Goal: Task Accomplishment & Management: Use online tool/utility

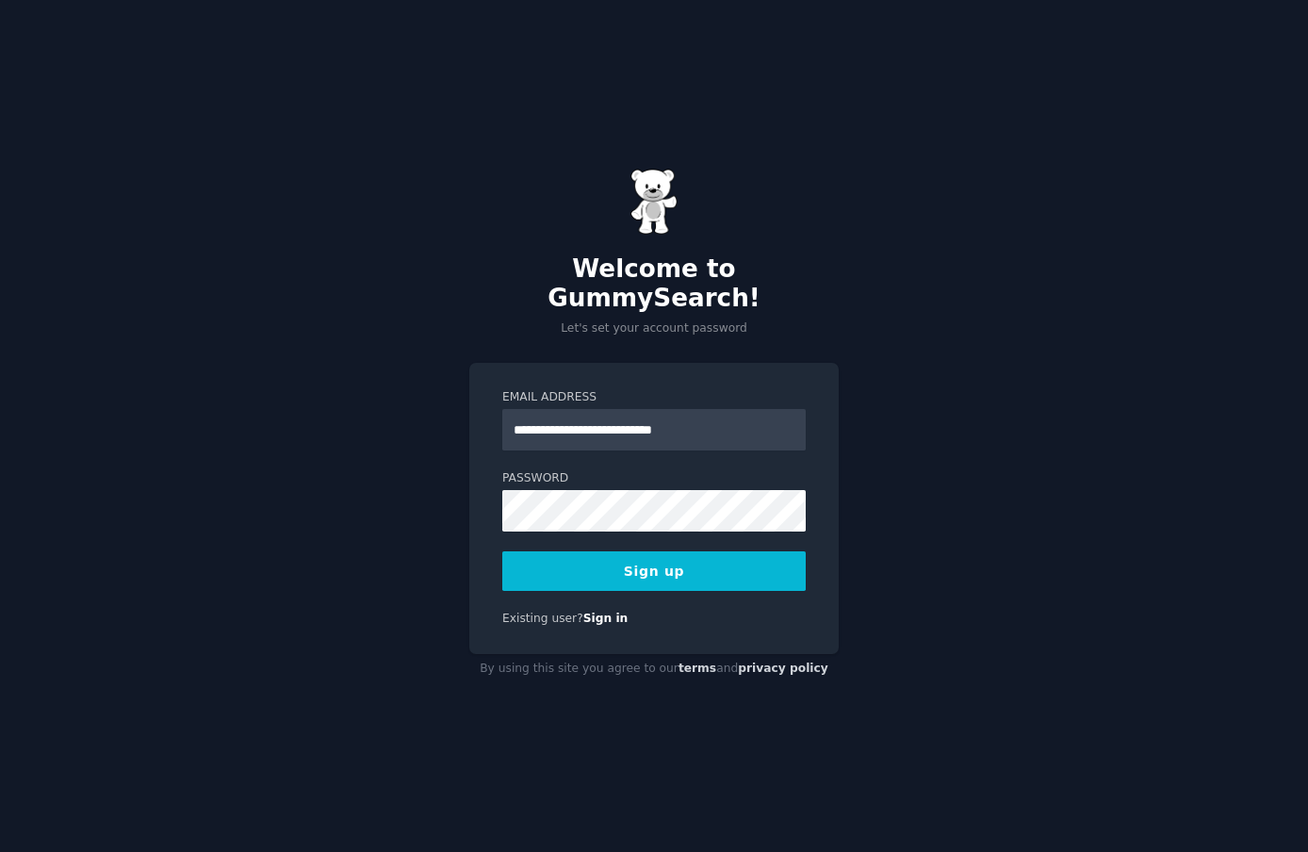
type input "**********"
click at [742, 556] on button "Sign up" at bounding box center [653, 571] width 303 height 40
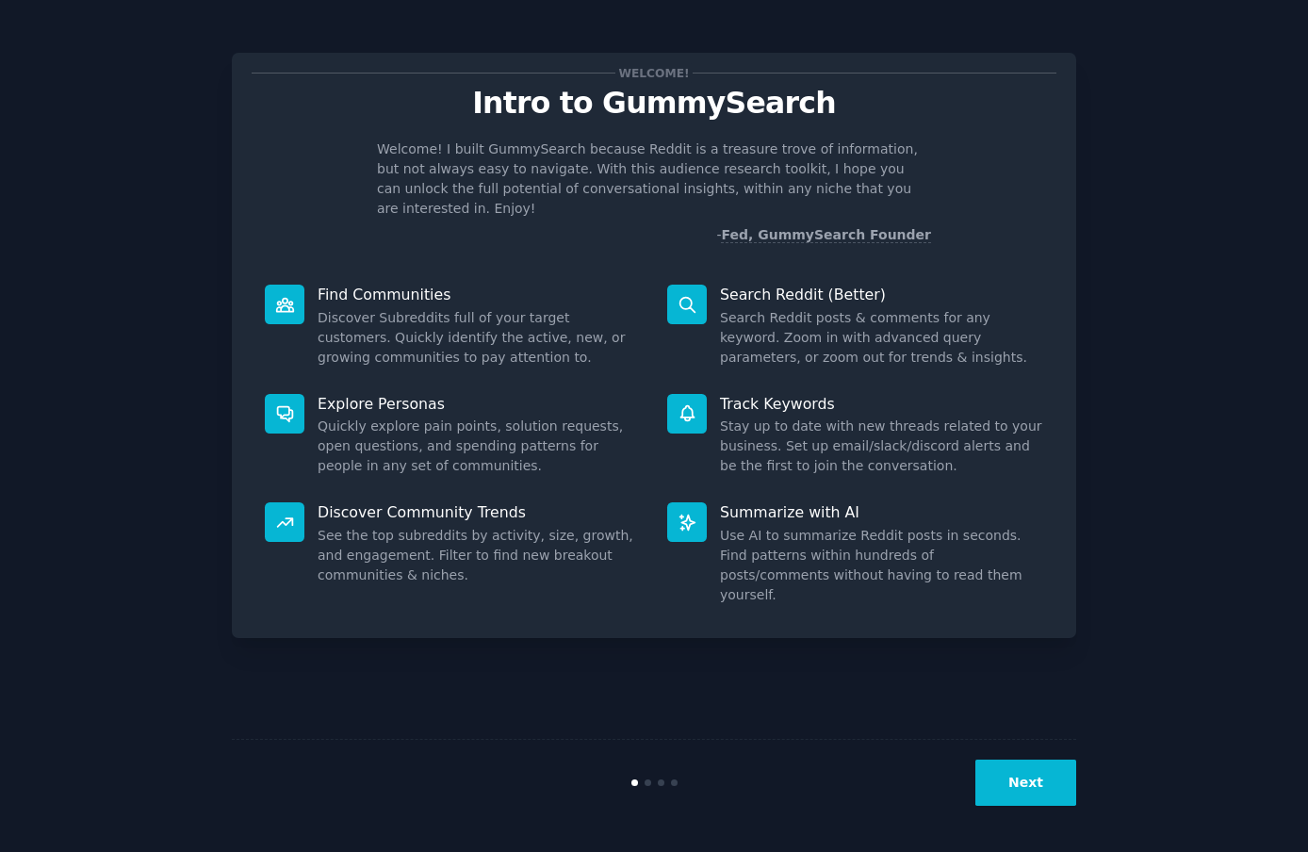
click at [1059, 781] on button "Next" at bounding box center [1026, 783] width 101 height 46
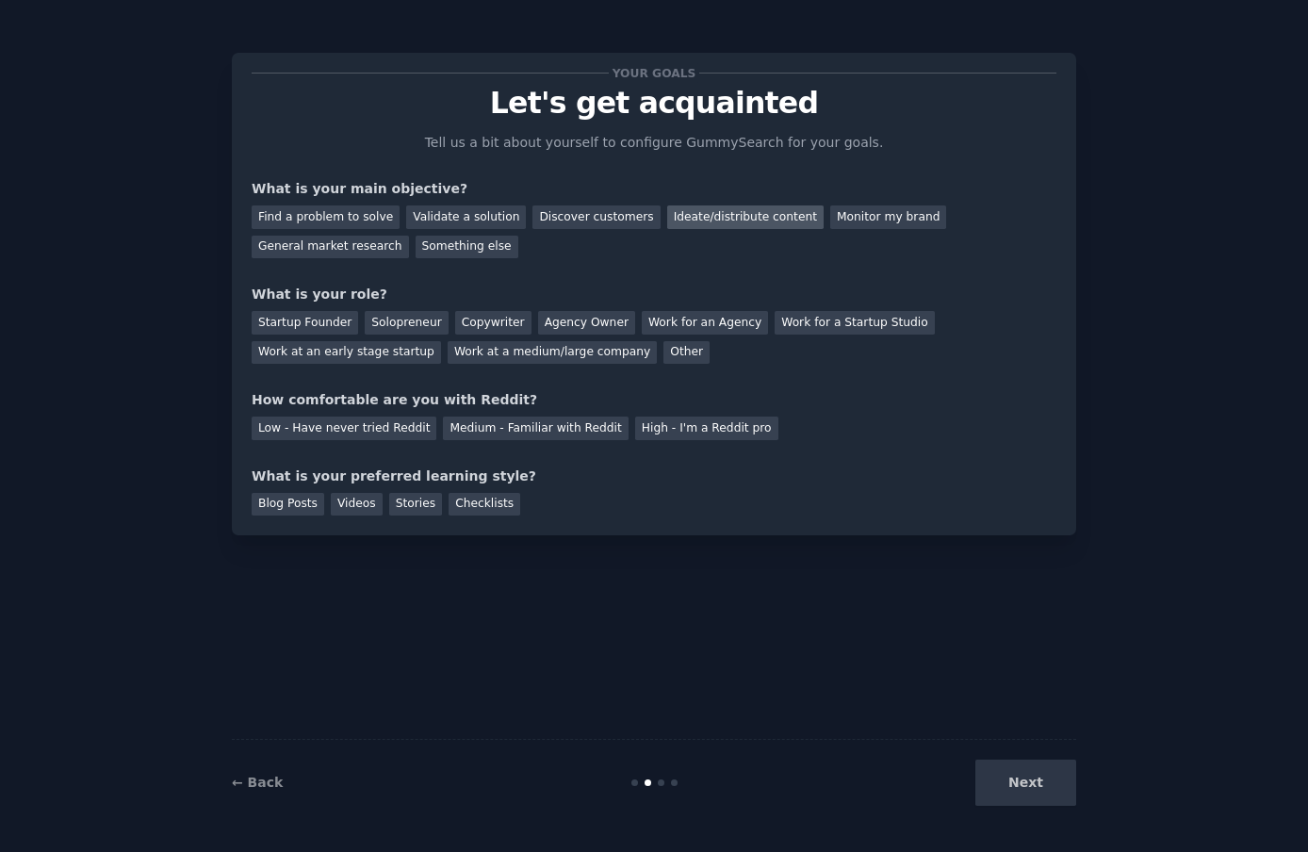
click at [721, 219] on div "Ideate/distribute content" at bounding box center [745, 217] width 156 height 24
click at [559, 219] on div "Discover customers" at bounding box center [596, 217] width 127 height 24
click at [366, 249] on div "General market research" at bounding box center [330, 248] width 157 height 24
click at [748, 217] on div "Ideate/distribute content" at bounding box center [745, 217] width 156 height 24
click at [380, 328] on div "Solopreneur" at bounding box center [406, 323] width 83 height 24
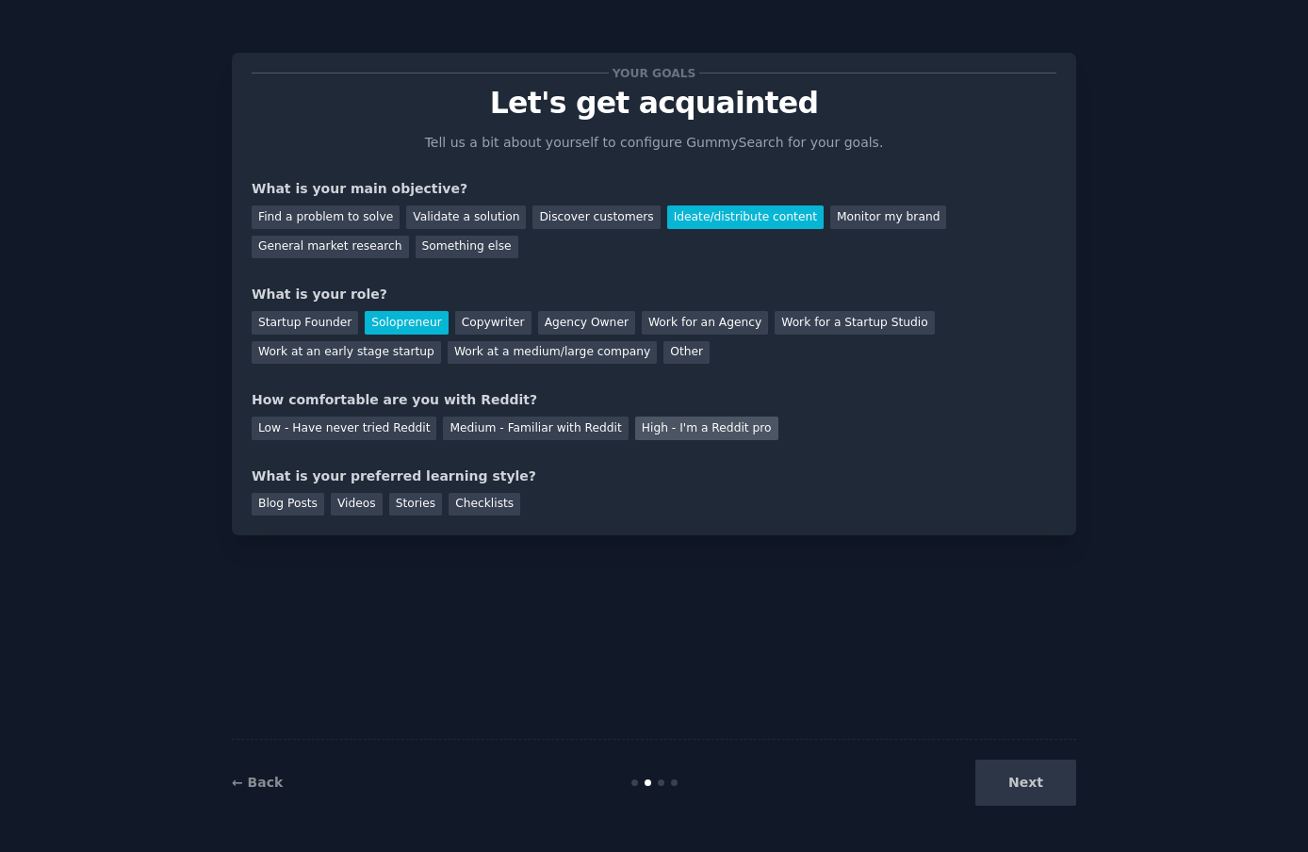
click at [639, 431] on div "High - I'm a Reddit pro" at bounding box center [706, 429] width 143 height 24
click at [555, 427] on div "Medium - Familiar with Reddit" at bounding box center [535, 429] width 185 height 24
click at [365, 512] on div "Videos" at bounding box center [357, 505] width 52 height 24
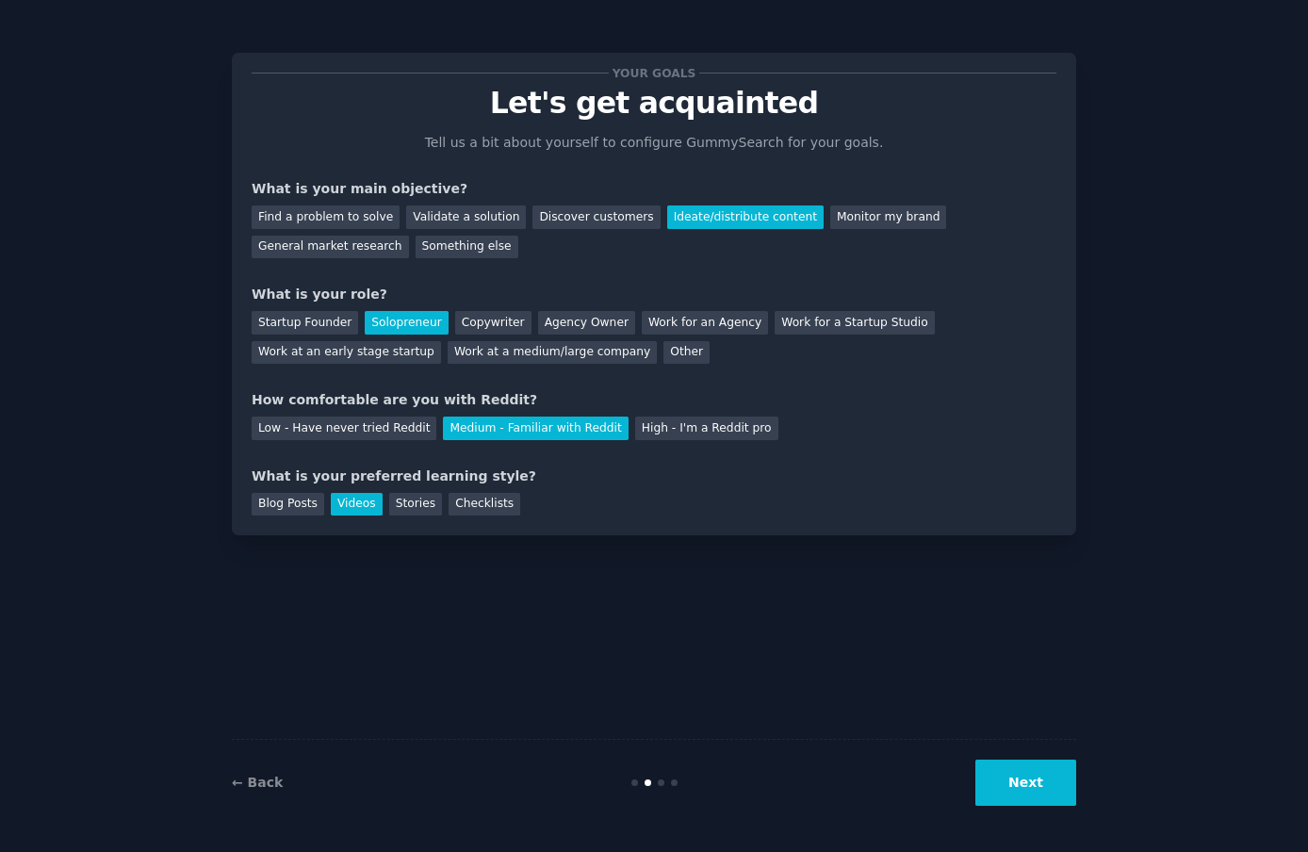
click at [1031, 779] on button "Next" at bounding box center [1026, 783] width 101 height 46
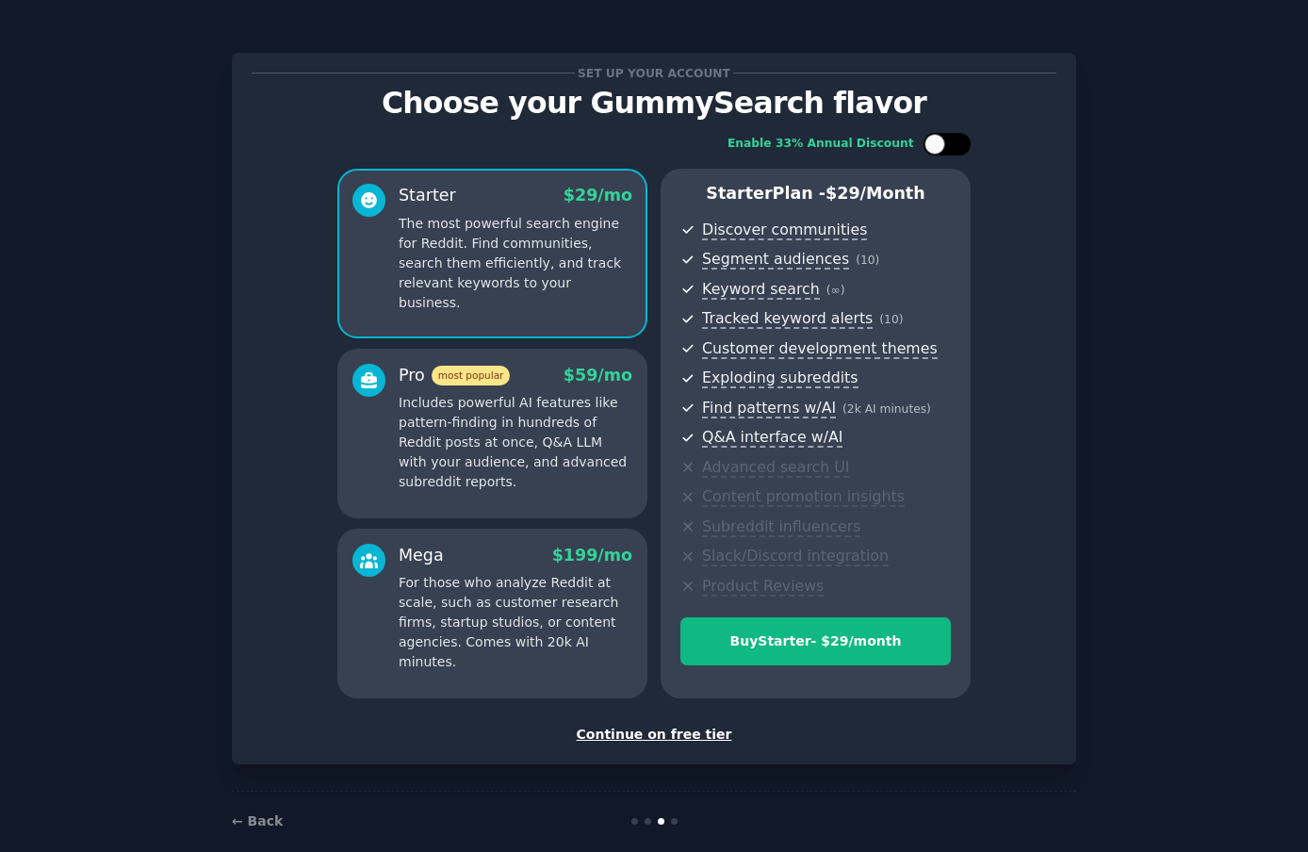
click at [931, 144] on div at bounding box center [935, 144] width 21 height 21
click at [931, 144] on icon at bounding box center [936, 144] width 10 height 10
checkbox input "false"
click at [688, 734] on div "Continue on free tier" at bounding box center [654, 735] width 805 height 20
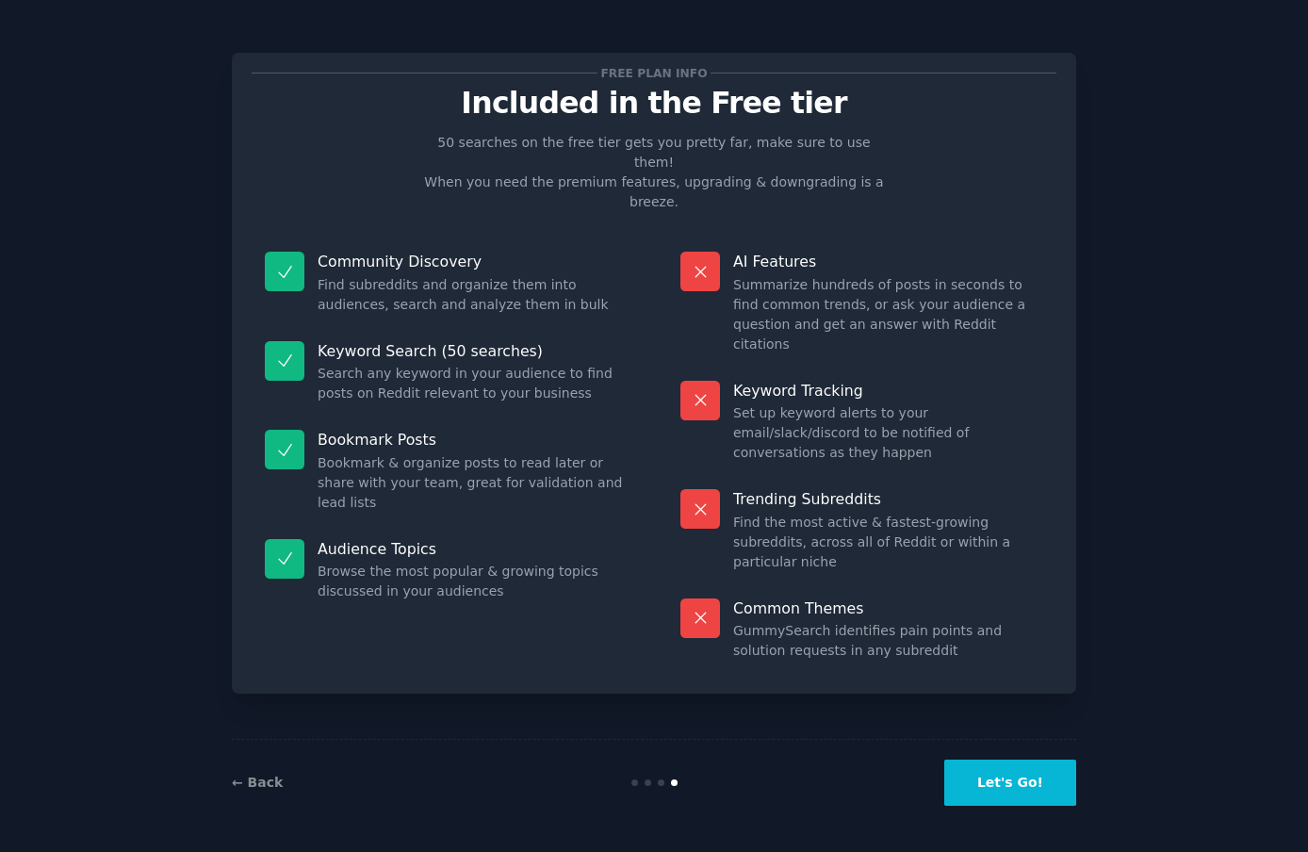
click at [967, 786] on button "Let's Go!" at bounding box center [1010, 783] width 132 height 46
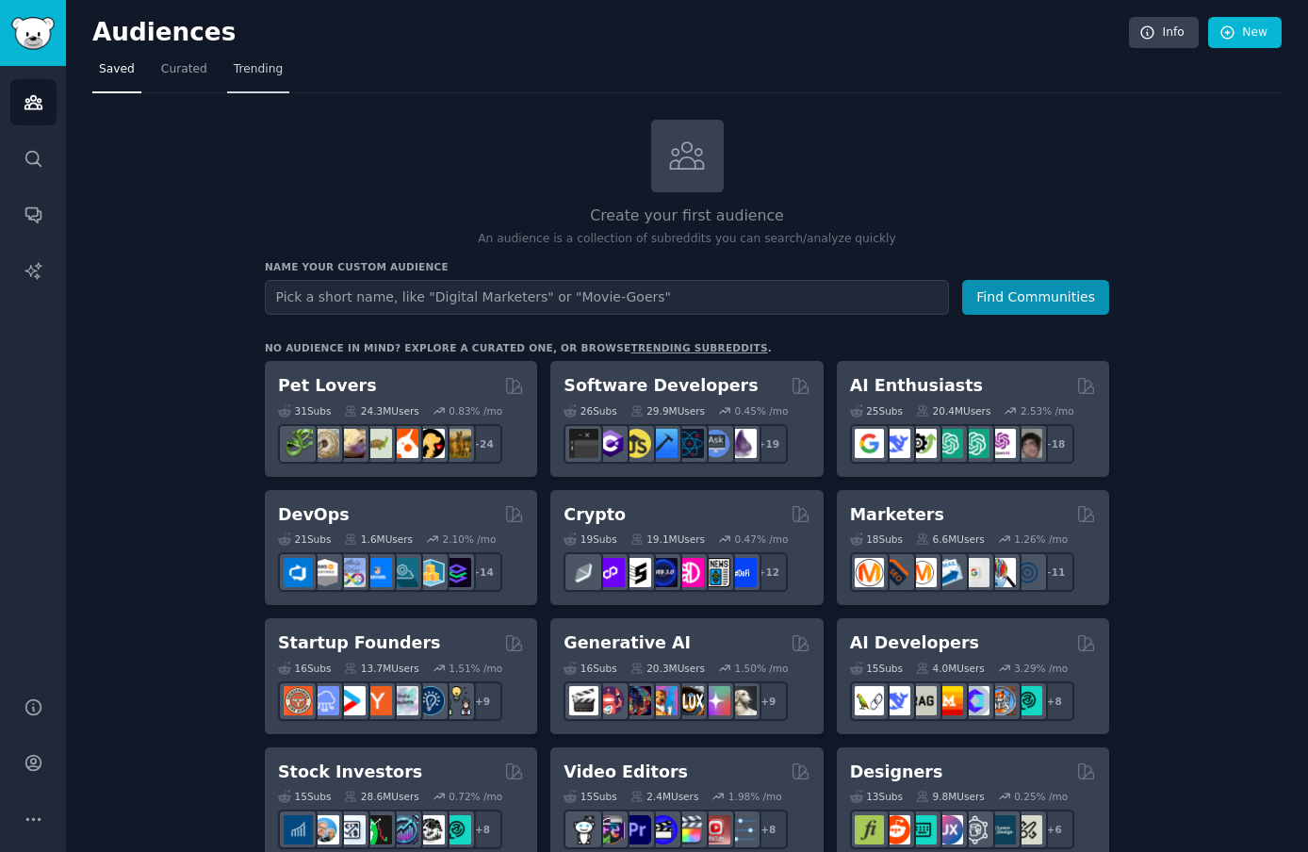
click at [244, 60] on link "Trending" at bounding box center [258, 74] width 62 height 39
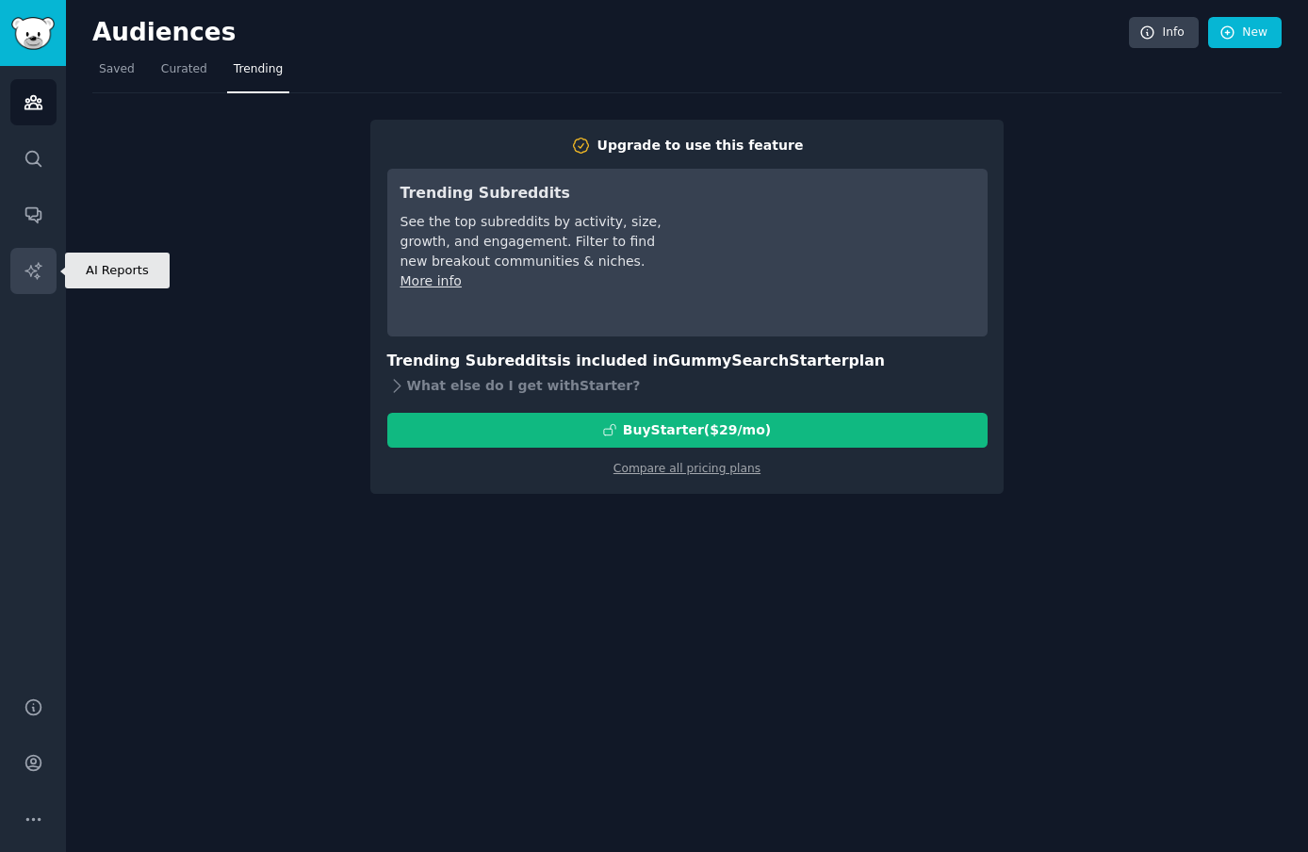
click at [36, 282] on link "AI Reports" at bounding box center [33, 271] width 46 height 46
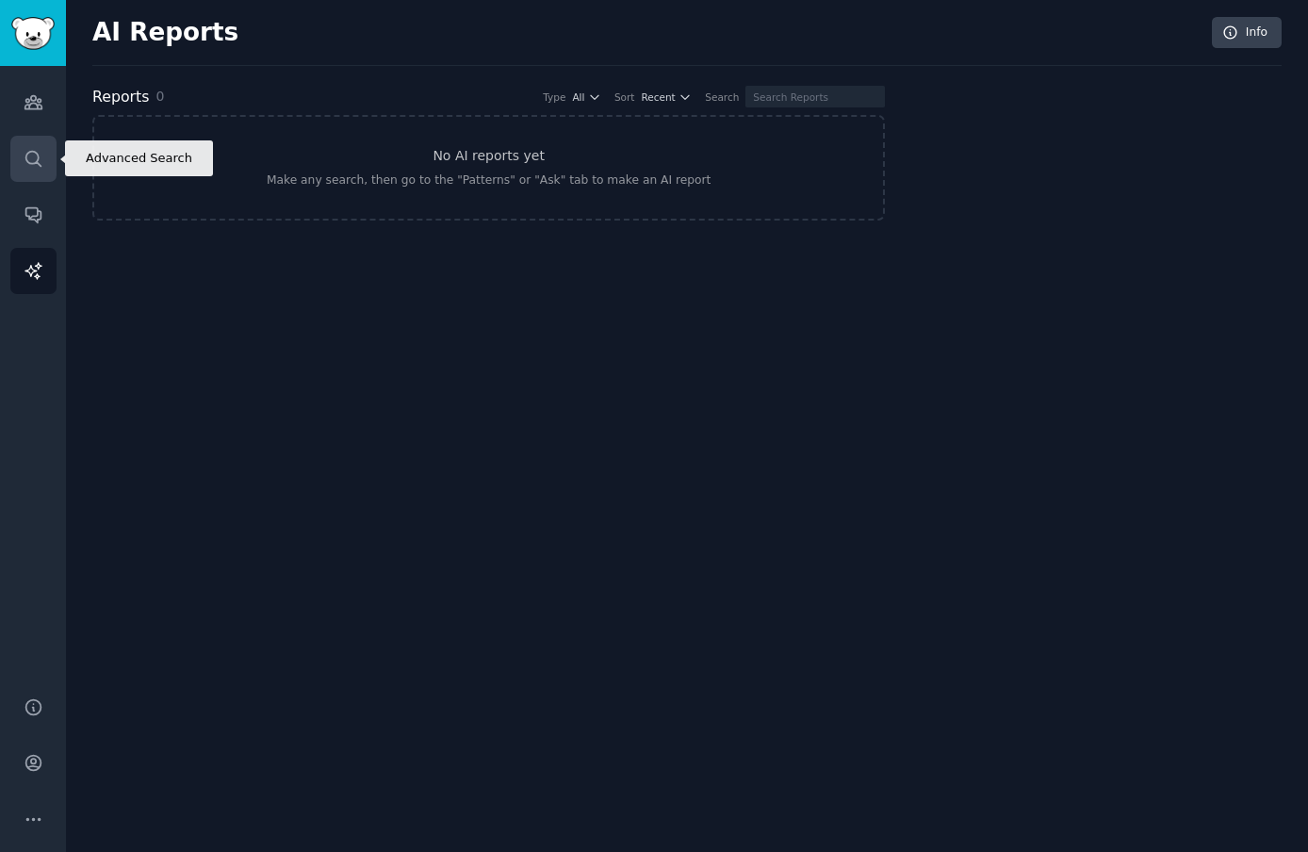
click at [40, 149] on icon "Sidebar" at bounding box center [34, 159] width 20 height 20
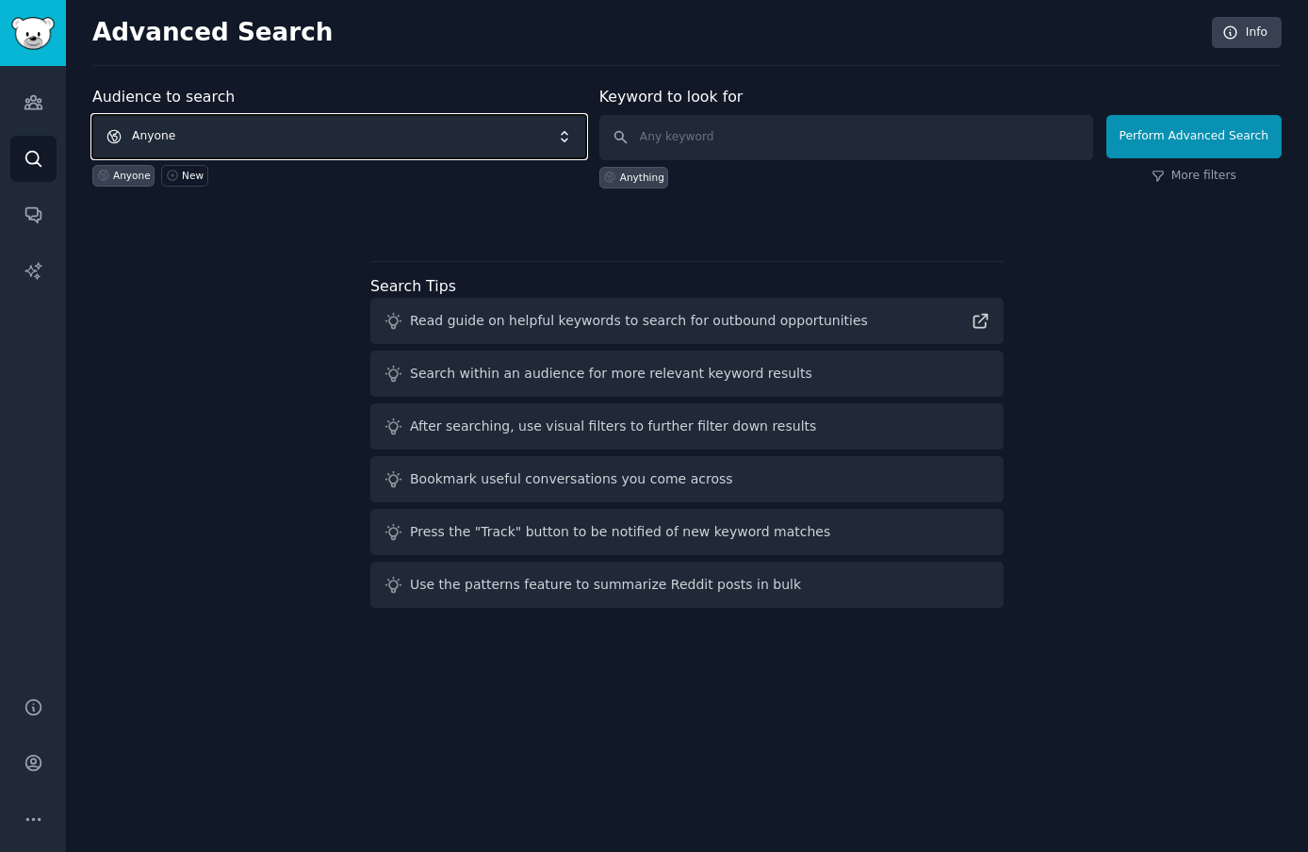
click at [314, 136] on span "Anyone" at bounding box center [339, 136] width 494 height 43
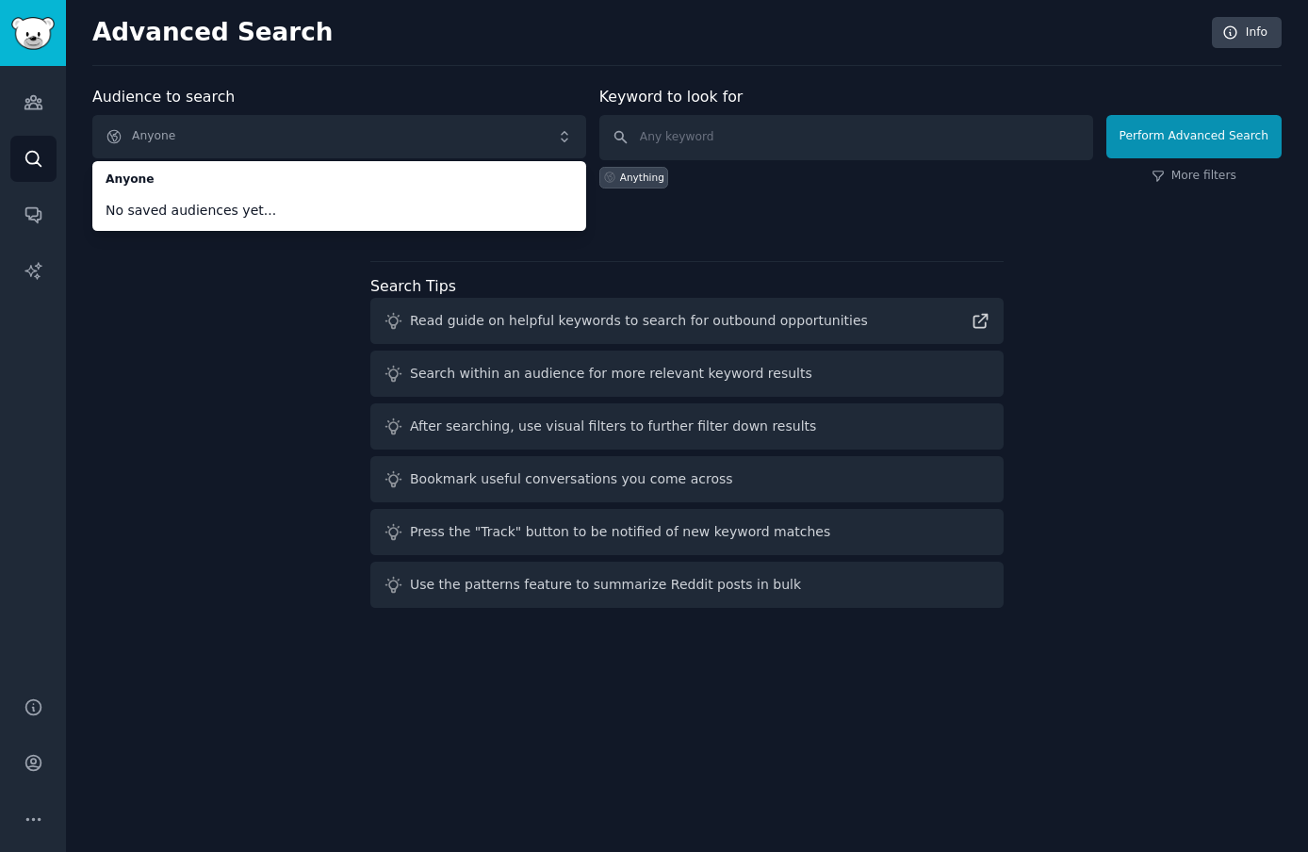
click at [725, 253] on div "Audience to search Anyone Anyone No saved audiences yet... Anyone New Keyword t…" at bounding box center [686, 351] width 1189 height 530
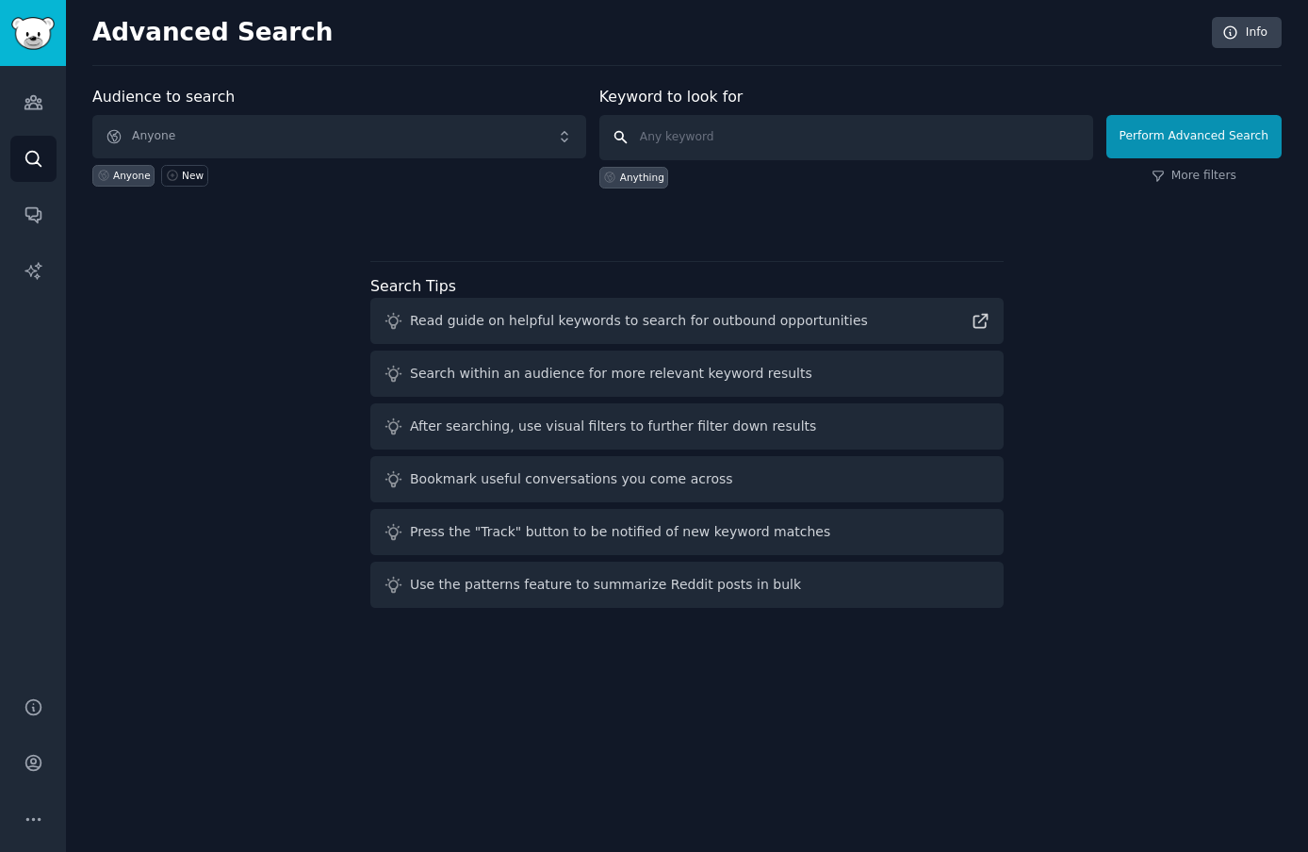
click at [724, 138] on input "text" at bounding box center [846, 137] width 494 height 45
click at [27, 115] on link "Audiences" at bounding box center [33, 102] width 46 height 46
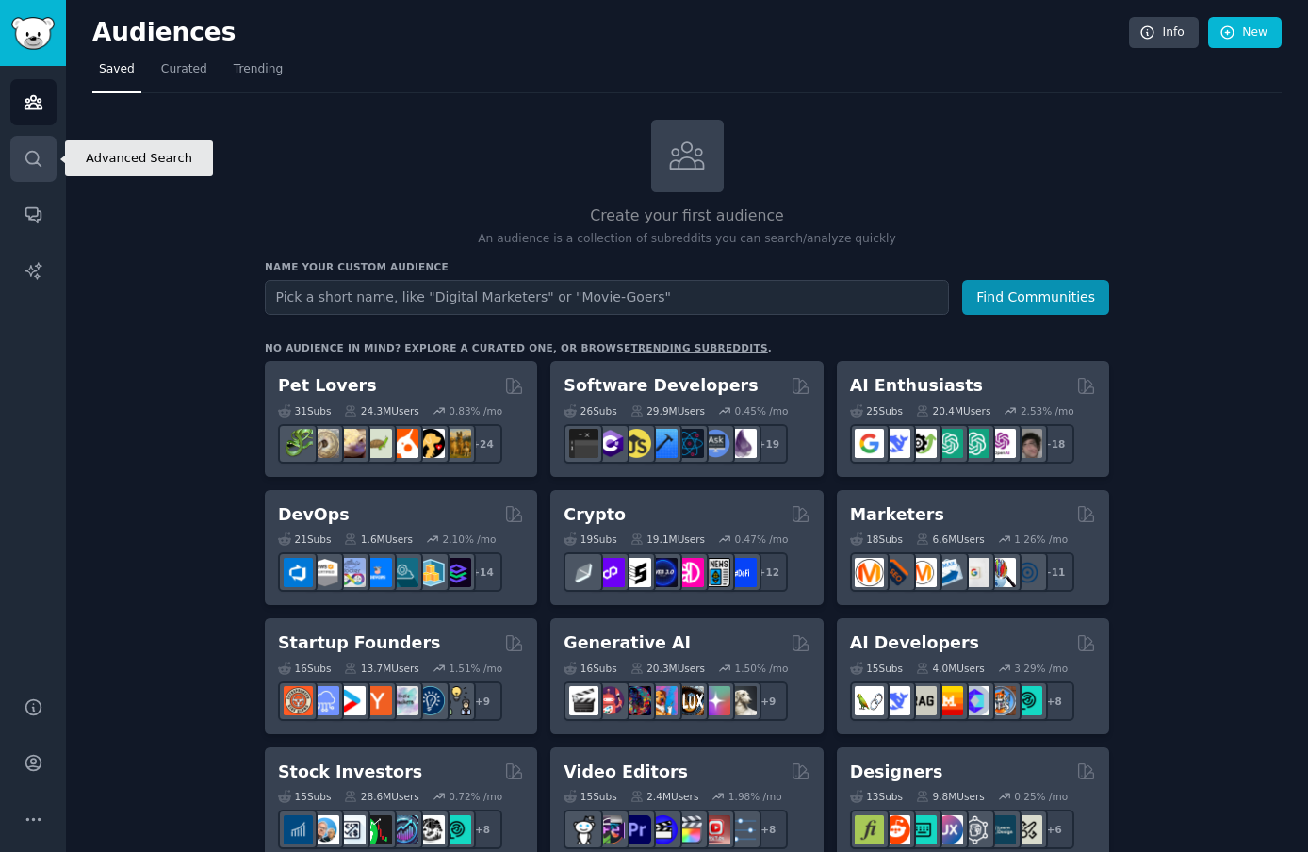
click at [48, 163] on link "Search" at bounding box center [33, 159] width 46 height 46
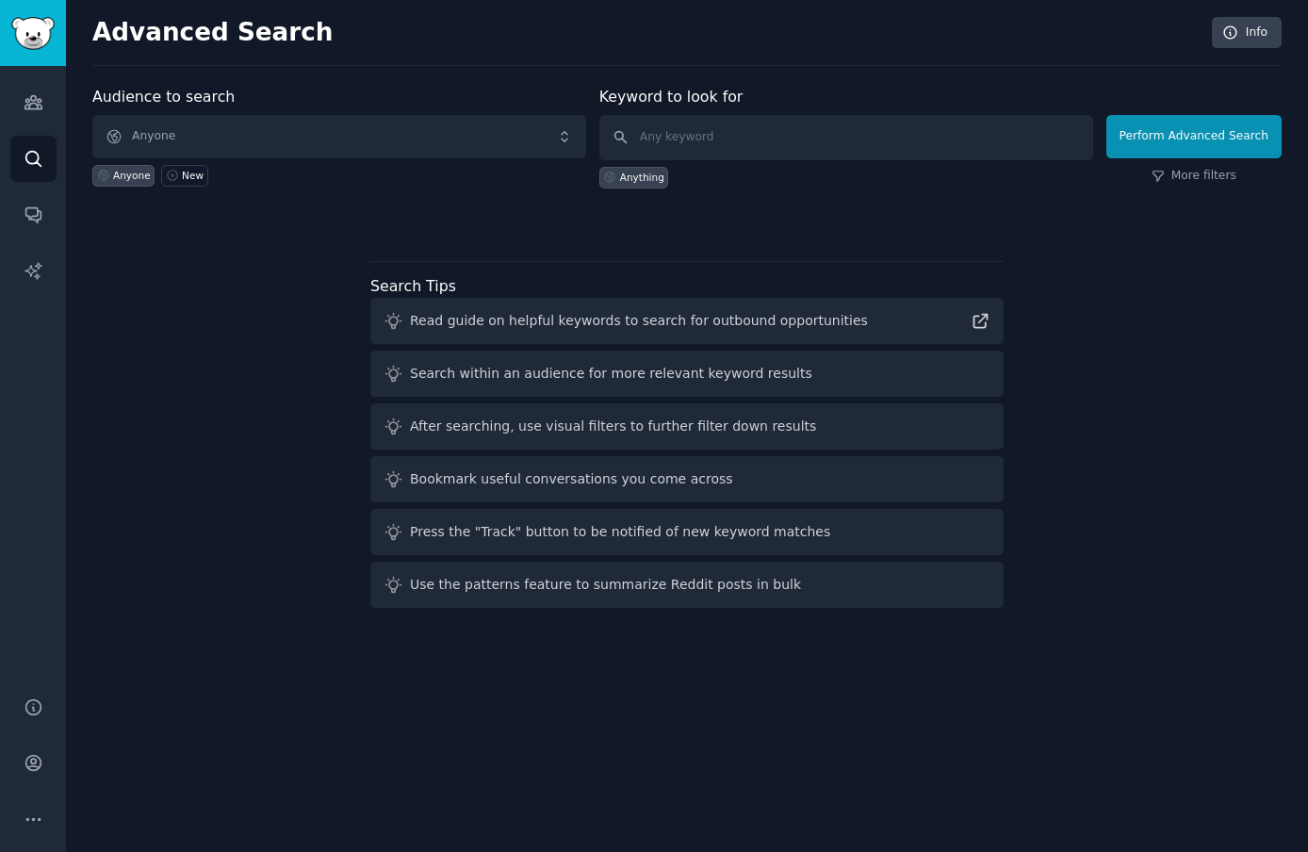
click at [658, 172] on div "Anything" at bounding box center [642, 177] width 44 height 13
click at [738, 126] on input "text" at bounding box center [846, 137] width 494 height 45
type input "a"
